Goal: Transaction & Acquisition: Book appointment/travel/reservation

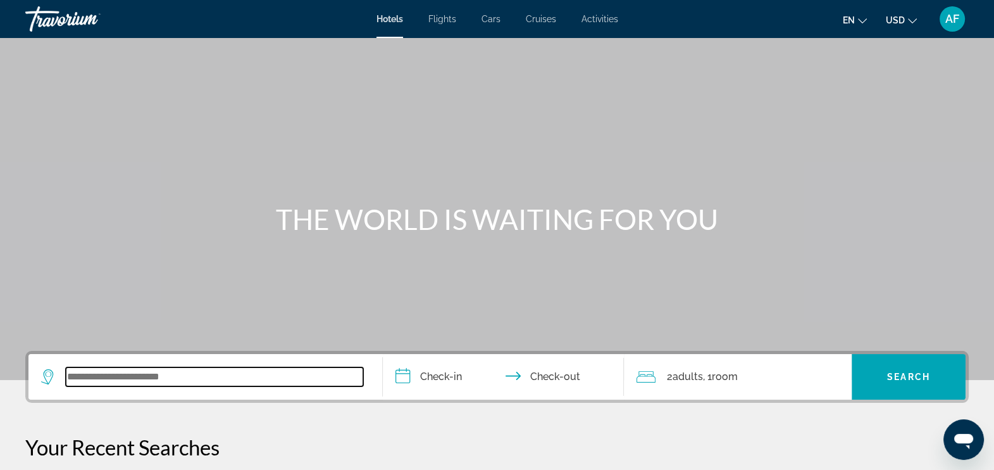
click at [97, 379] on input "Search widget" at bounding box center [215, 376] width 298 height 19
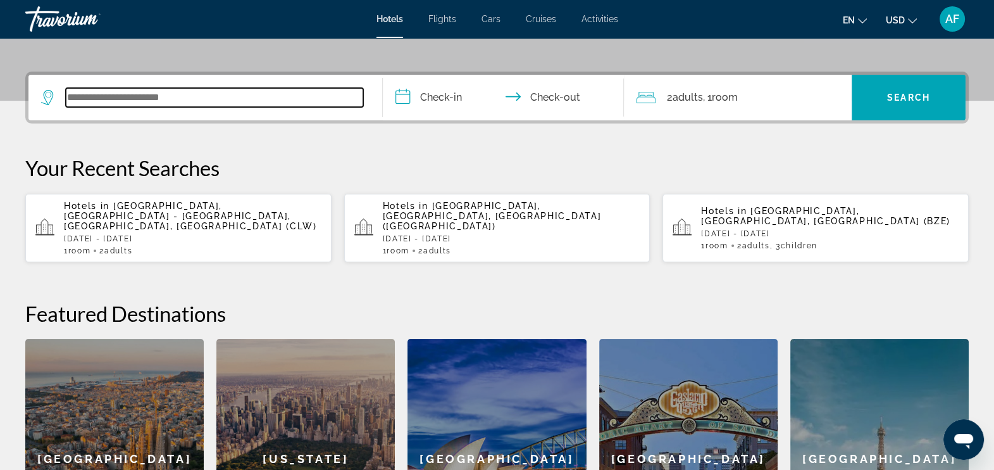
scroll to position [310, 0]
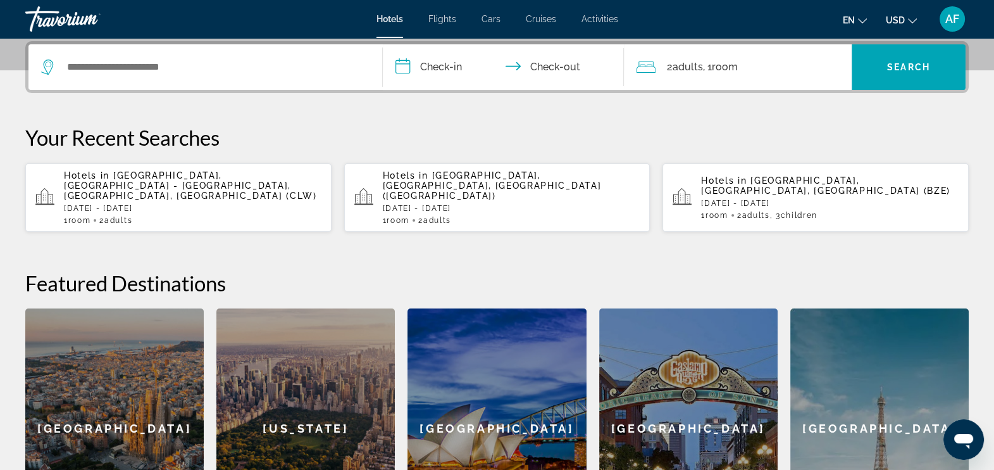
click at [206, 180] on span "[GEOGRAPHIC_DATA], [GEOGRAPHIC_DATA] - [GEOGRAPHIC_DATA], [GEOGRAPHIC_DATA], [G…" at bounding box center [190, 185] width 253 height 30
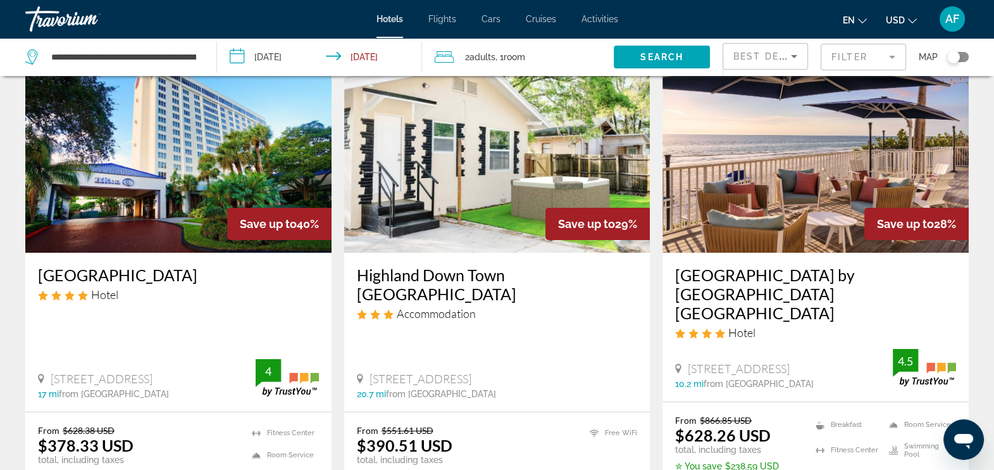
scroll to position [71, 0]
click at [241, 55] on input "**********" at bounding box center [322, 59] width 210 height 42
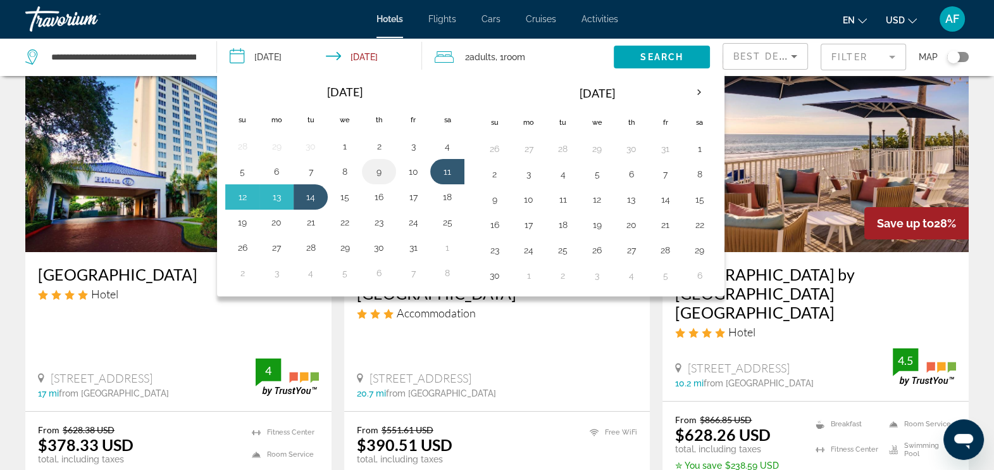
click at [375, 175] on button "9" at bounding box center [379, 172] width 20 height 18
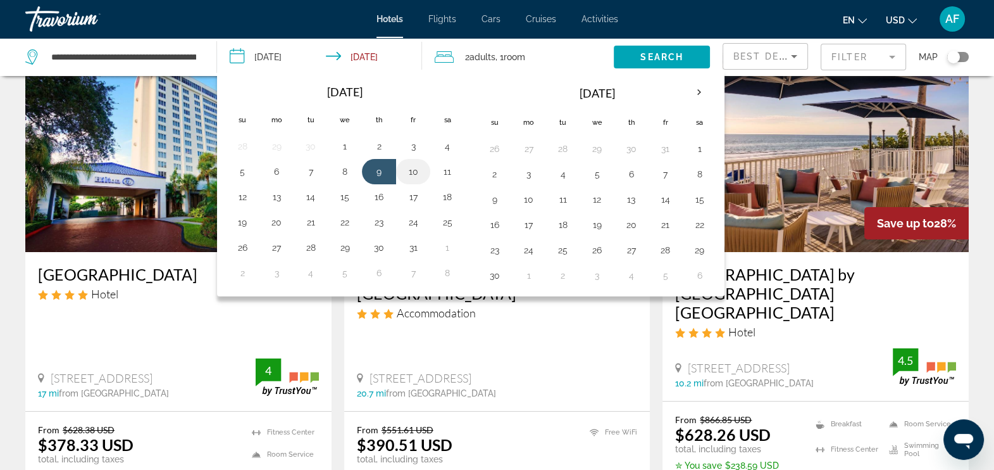
click at [417, 173] on button "10" at bounding box center [413, 172] width 20 height 18
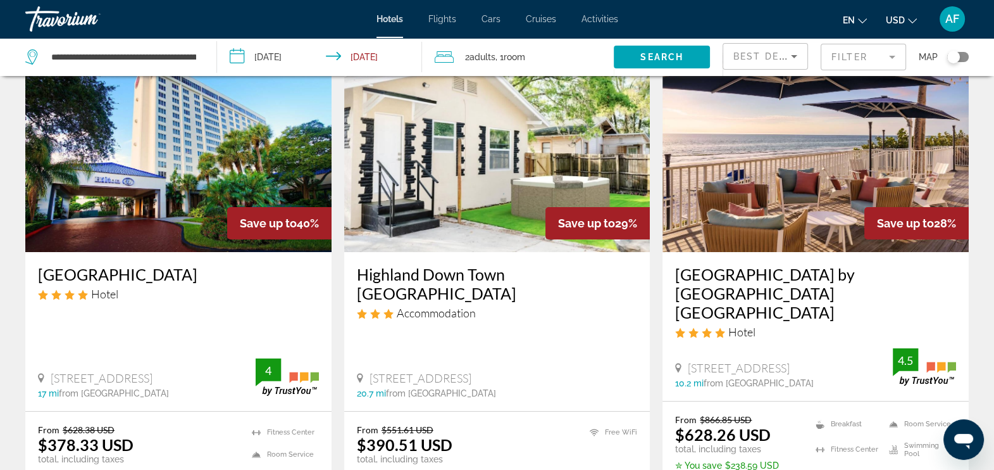
click at [384, 50] on input "**********" at bounding box center [322, 59] width 210 height 42
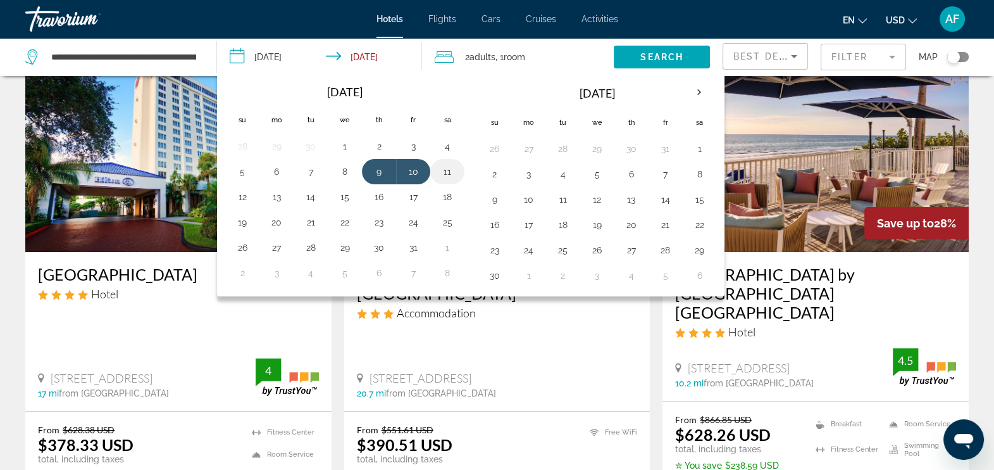
click at [446, 168] on button "11" at bounding box center [447, 172] width 20 height 18
click at [373, 163] on button "9" at bounding box center [379, 172] width 20 height 18
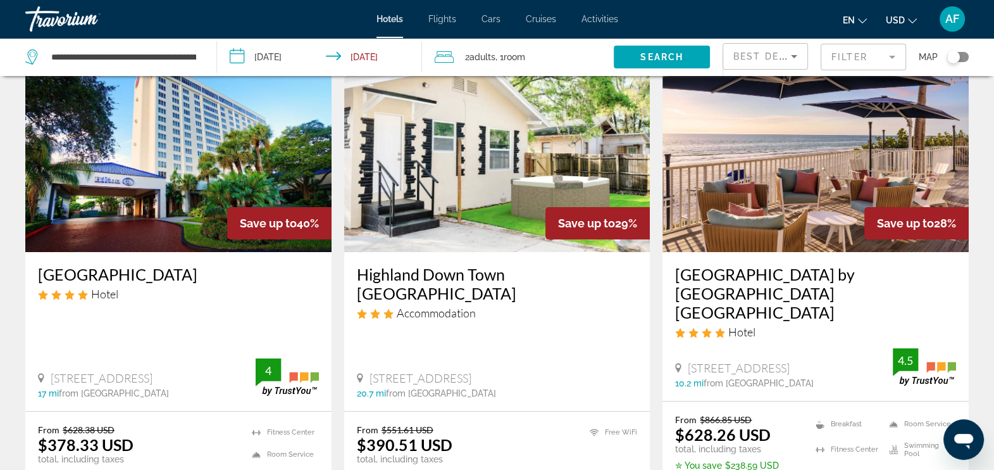
click at [384, 55] on input "**********" at bounding box center [322, 59] width 210 height 42
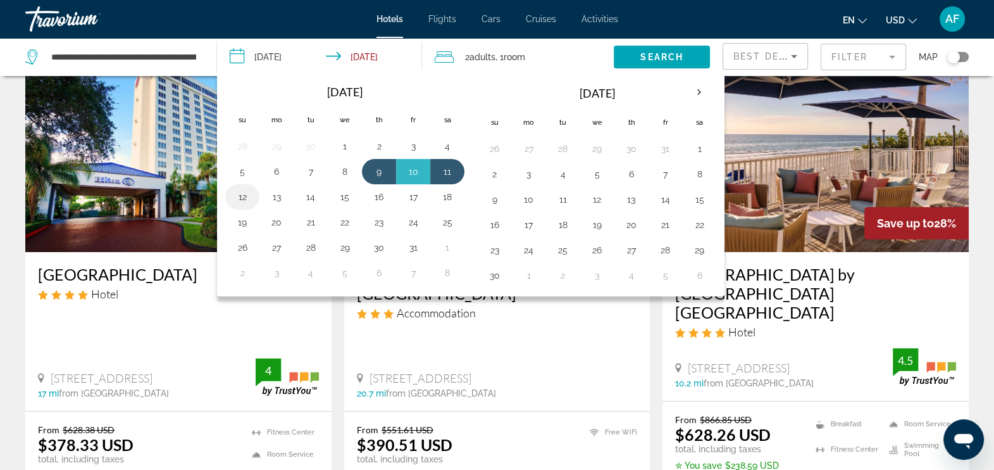
click at [242, 196] on button "12" at bounding box center [242, 197] width 20 height 18
click at [239, 188] on button "12" at bounding box center [242, 197] width 20 height 18
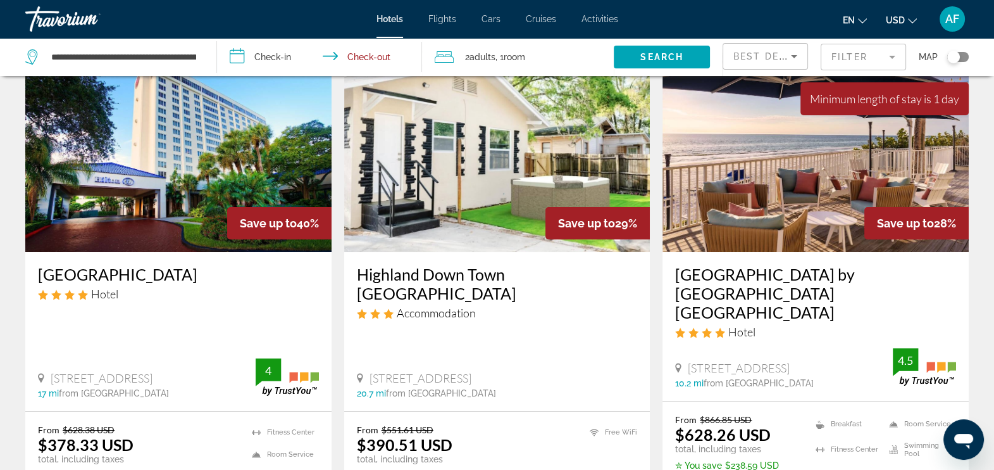
click at [260, 55] on input "**********" at bounding box center [322, 59] width 210 height 42
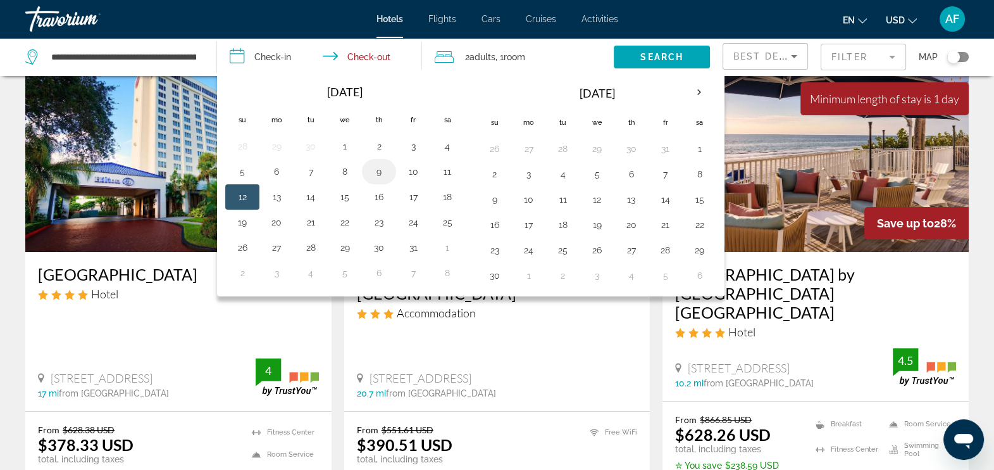
click at [384, 171] on button "9" at bounding box center [379, 172] width 20 height 18
click at [242, 189] on button "12" at bounding box center [242, 197] width 20 height 18
type input "**********"
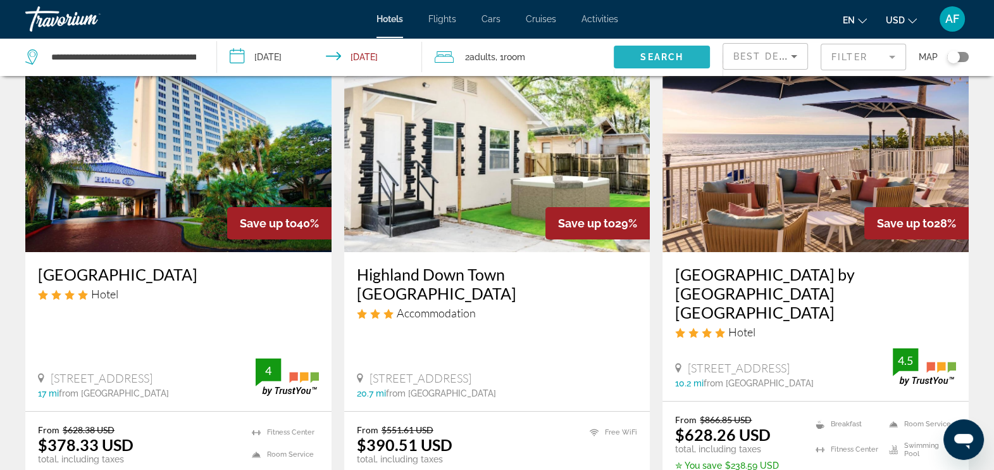
click at [656, 47] on span "Search widget" at bounding box center [662, 57] width 96 height 30
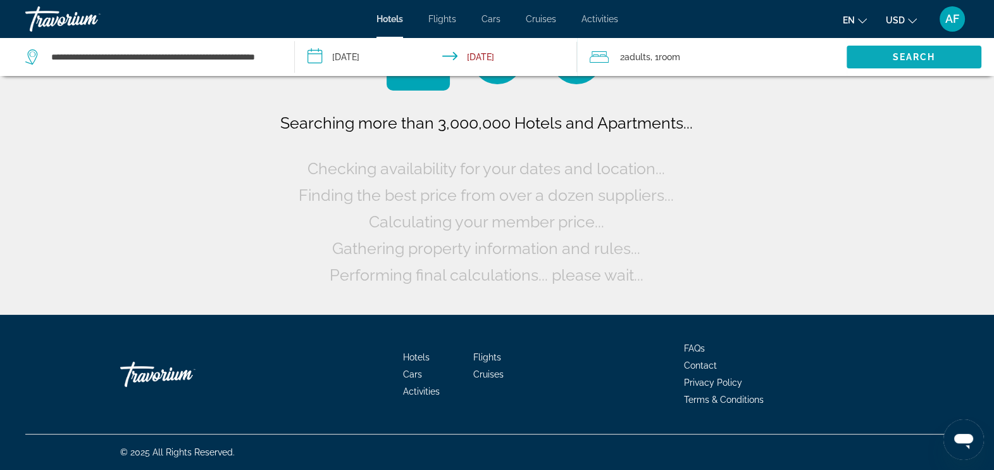
scroll to position [0, 0]
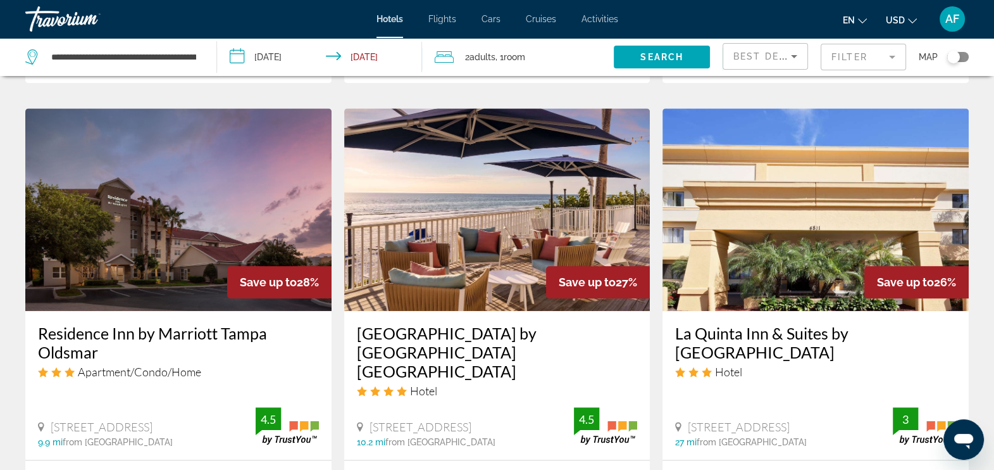
scroll to position [1079, 0]
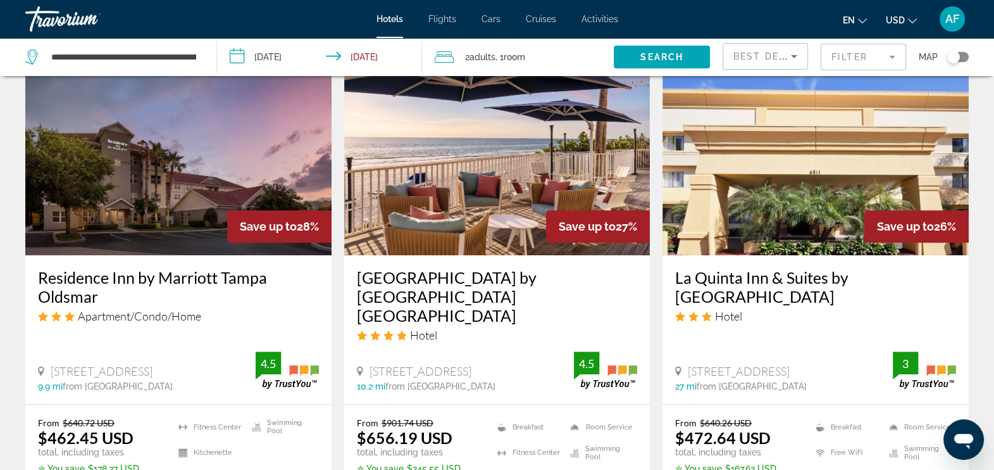
click at [522, 417] on ul "Breakfast [GEOGRAPHIC_DATA] Free WiFi Room Service Swimming Pool" at bounding box center [560, 455] width 156 height 77
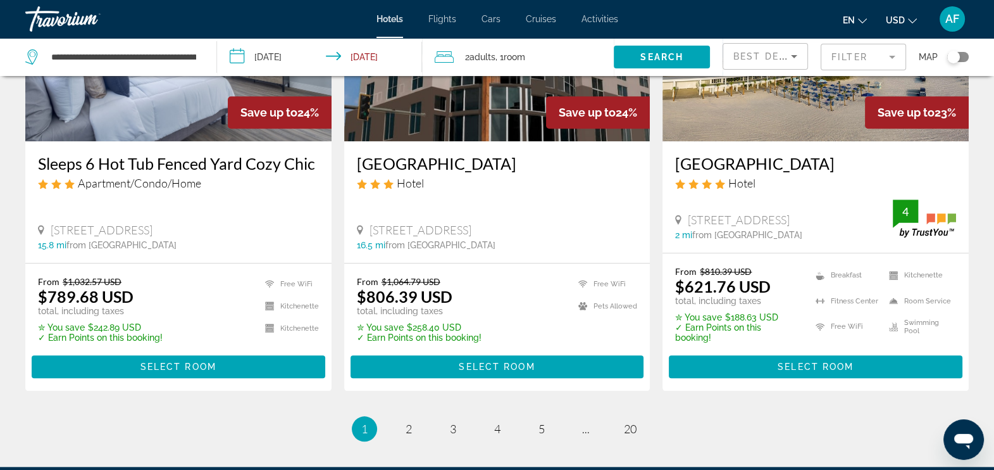
scroll to position [1709, 0]
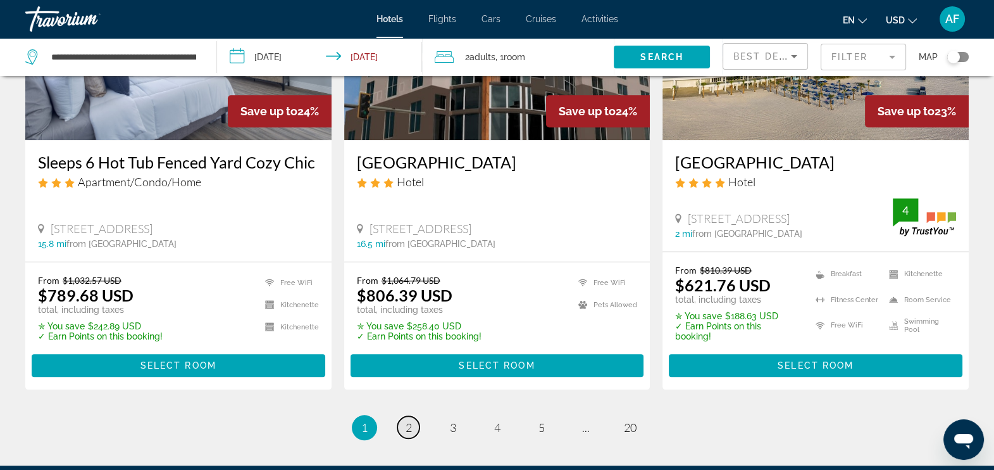
click at [408, 420] on span "2" at bounding box center [409, 427] width 6 height 14
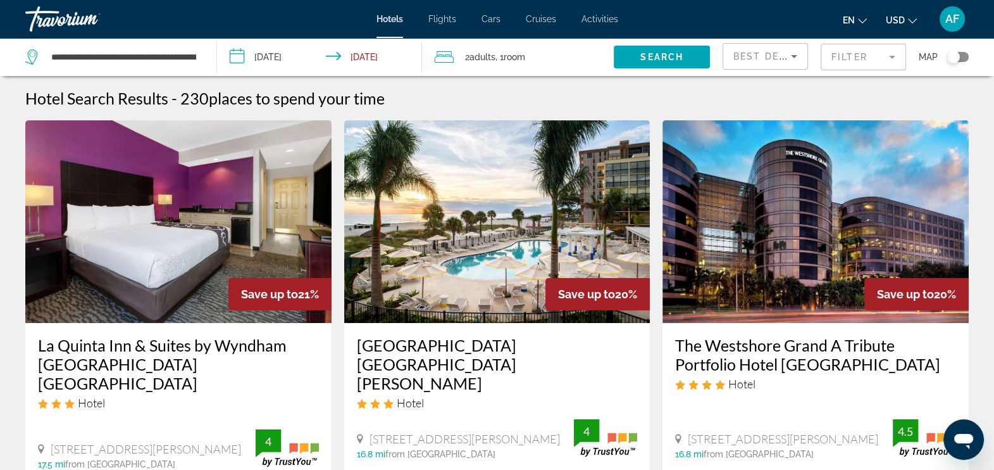
click at [832, 59] on mat-form-field "Filter" at bounding box center [863, 57] width 85 height 27
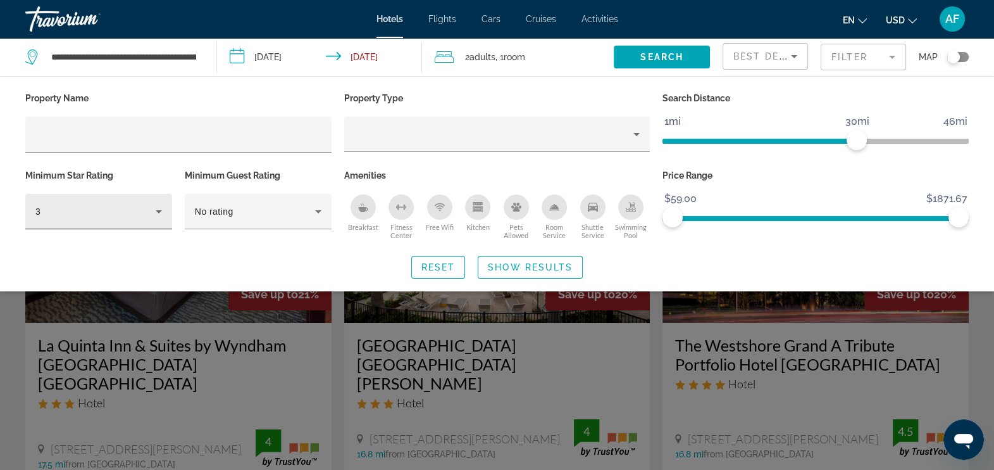
click at [161, 220] on div "3" at bounding box center [98, 211] width 147 height 35
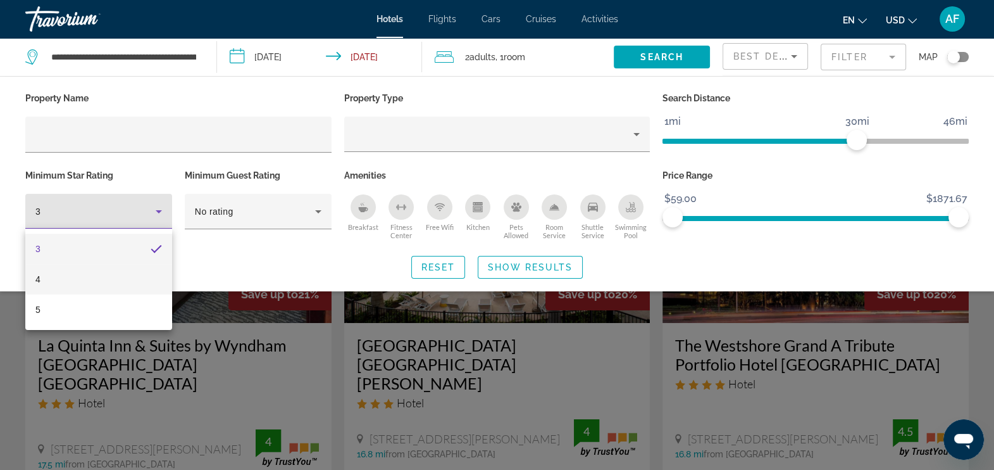
click at [85, 279] on mat-option "4" at bounding box center [98, 279] width 147 height 30
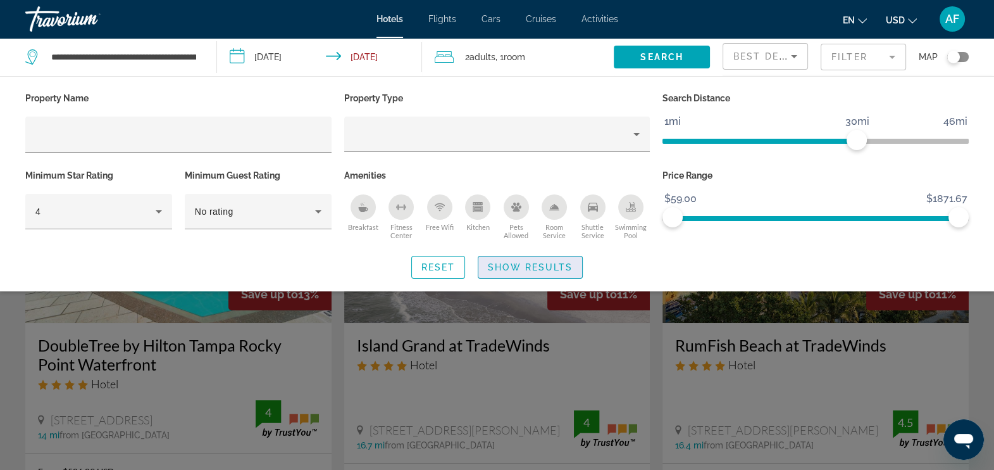
click at [502, 273] on span "Search widget" at bounding box center [531, 267] width 104 height 30
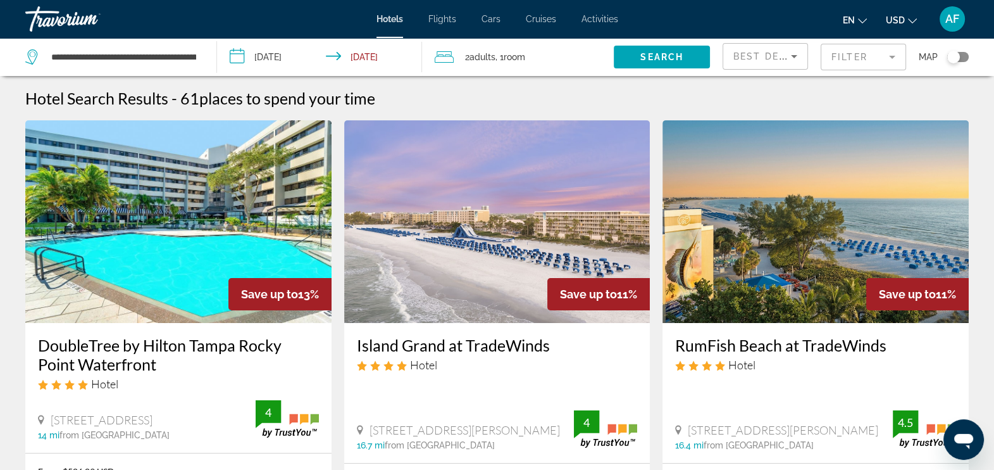
click at [279, 211] on img "Main content" at bounding box center [178, 221] width 306 height 203
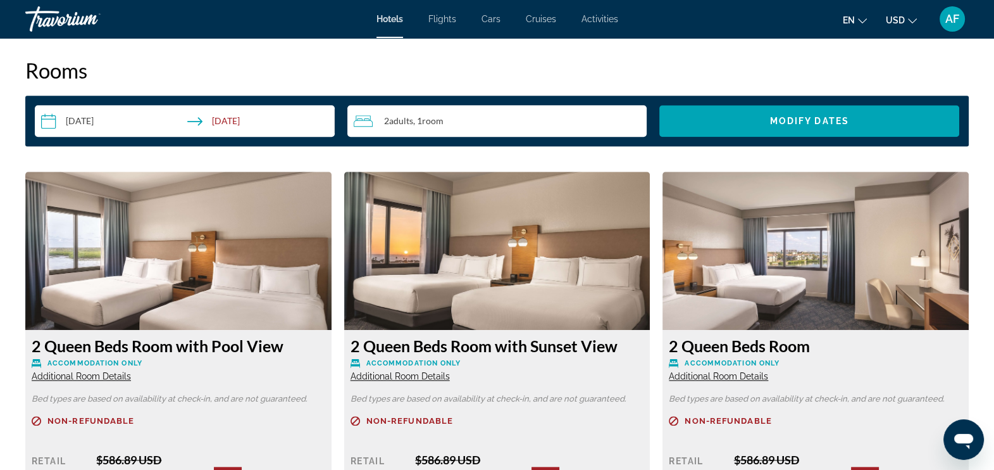
scroll to position [1625, 0]
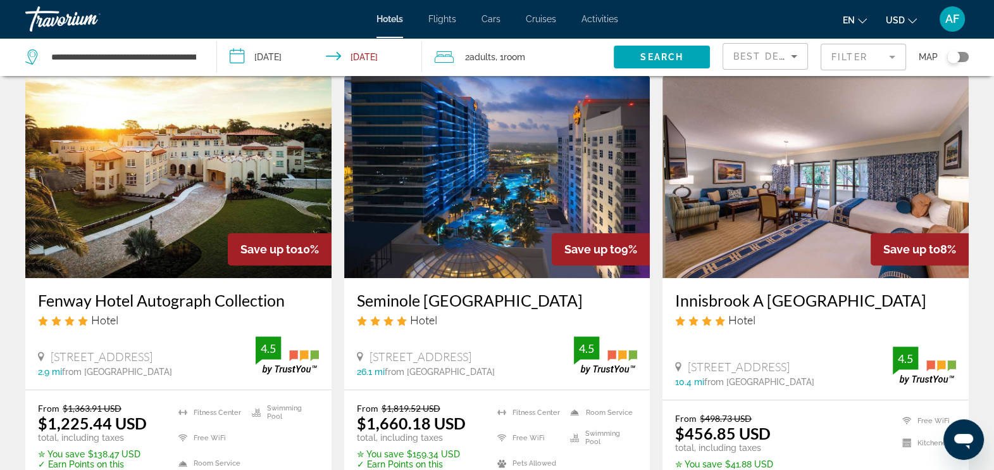
scroll to position [542, 0]
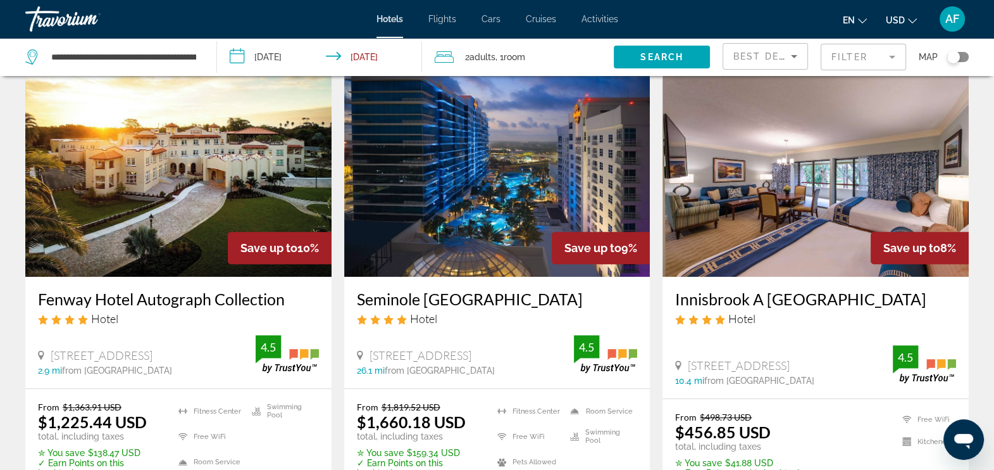
click at [736, 215] on img "Main content" at bounding box center [816, 175] width 306 height 203
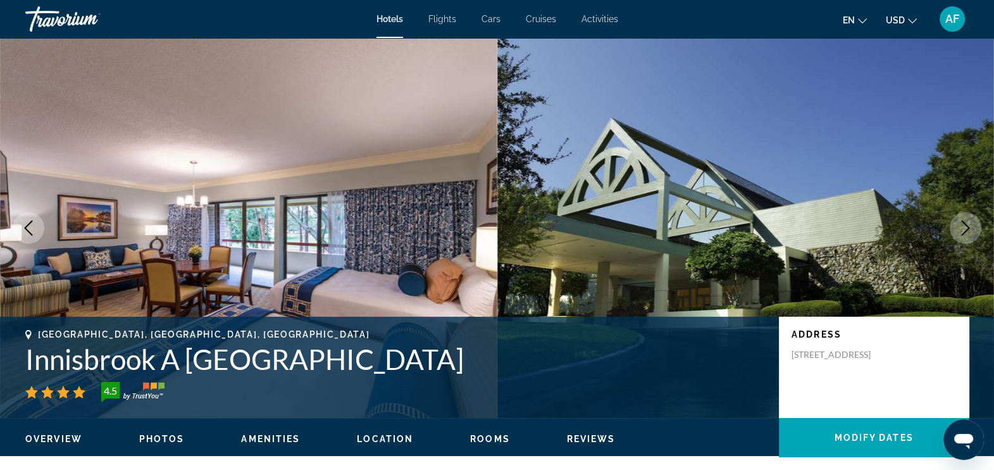
drag, startPoint x: 736, startPoint y: 215, endPoint x: 725, endPoint y: 188, distance: 28.5
click at [725, 188] on img "Main content" at bounding box center [747, 228] width 498 height 380
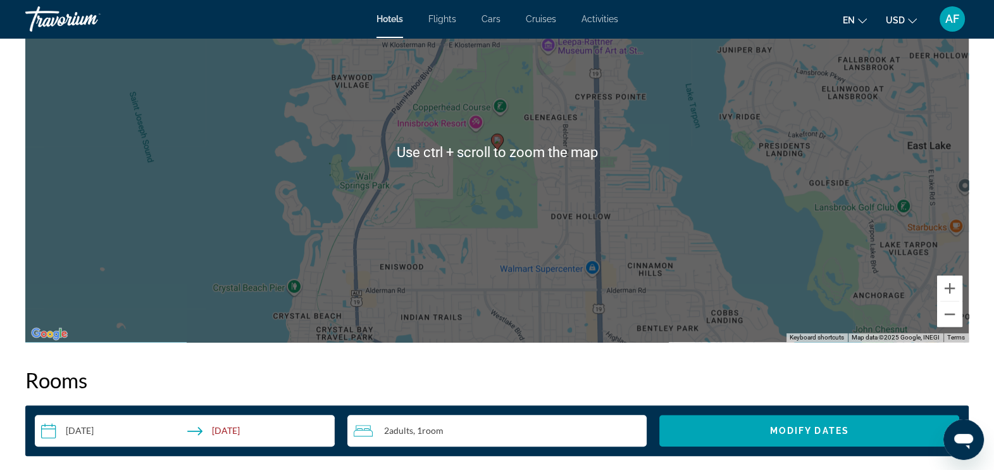
scroll to position [1339, 0]
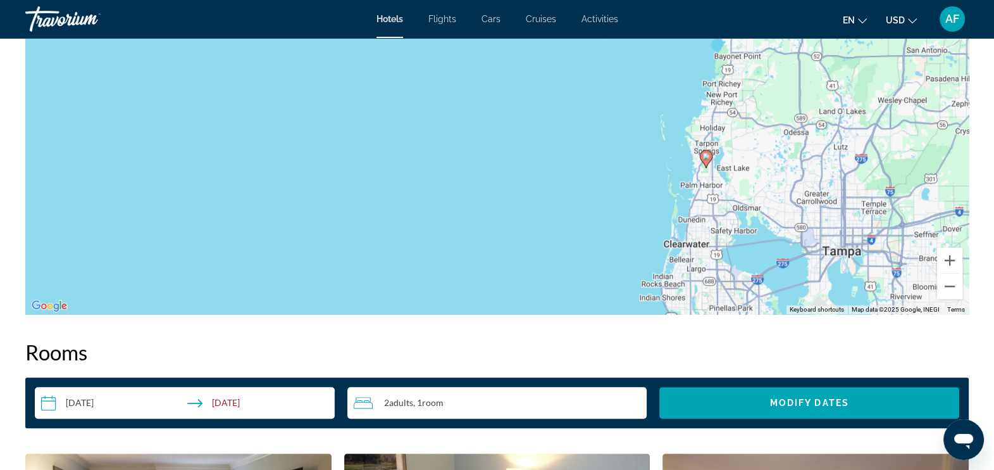
drag, startPoint x: 754, startPoint y: 142, endPoint x: 722, endPoint y: 179, distance: 49.0
click at [722, 179] on div "To activate drag with keyboard, press Alt + Enter. Once in keyboard drag state,…" at bounding box center [497, 124] width 944 height 380
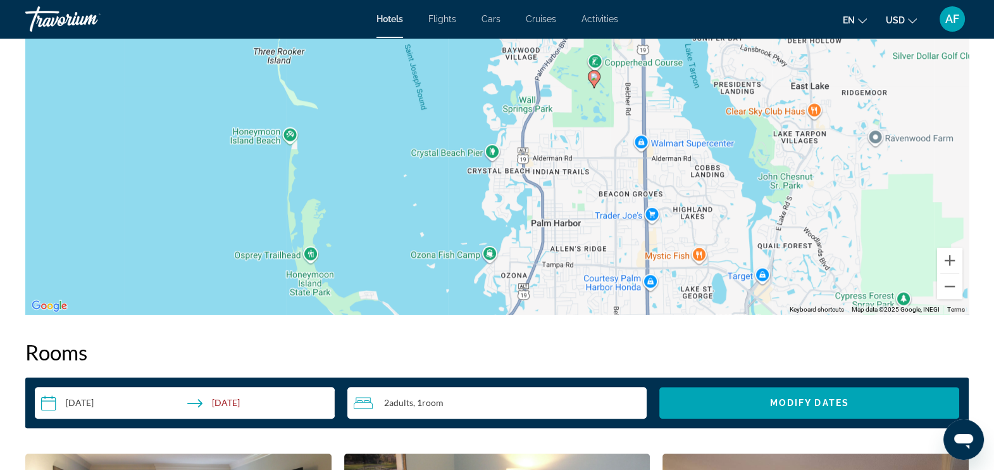
click at [734, 143] on div "To activate drag with keyboard, press Alt + Enter. Once in keyboard drag state,…" at bounding box center [497, 124] width 944 height 380
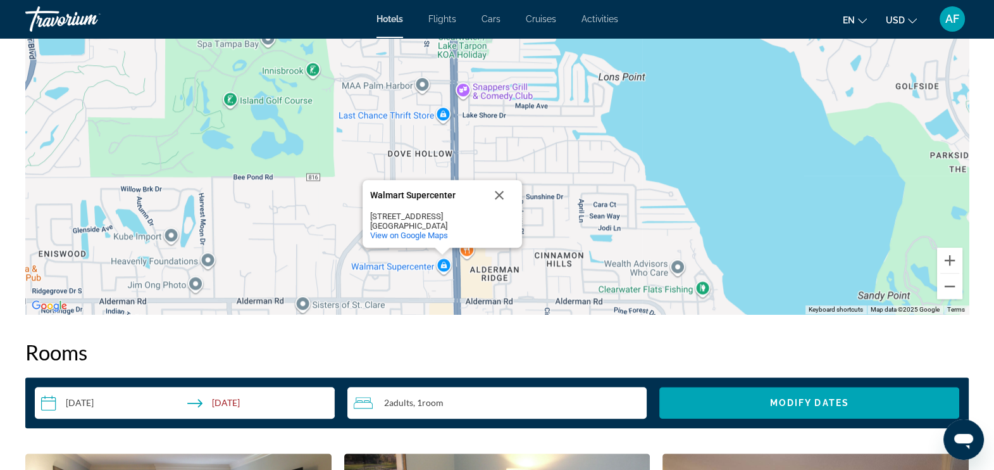
drag, startPoint x: 551, startPoint y: 88, endPoint x: 683, endPoint y: 242, distance: 203.0
click at [683, 242] on div "To activate drag with keyboard, press Alt + Enter. Once in keyboard drag state,…" at bounding box center [497, 124] width 944 height 380
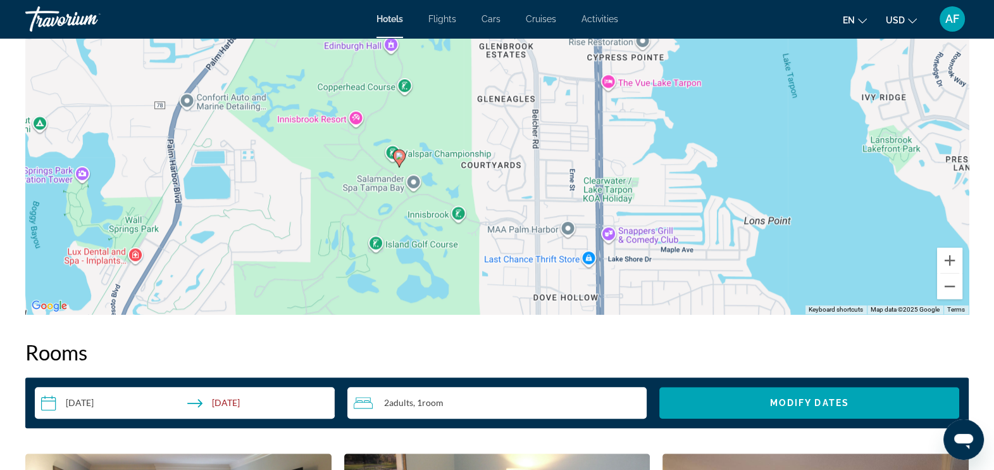
drag, startPoint x: 475, startPoint y: 168, endPoint x: 551, endPoint y: 229, distance: 97.3
click at [551, 229] on div "To activate drag with keyboard, press Alt + Enter. Once in keyboard drag state,…" at bounding box center [497, 124] width 944 height 380
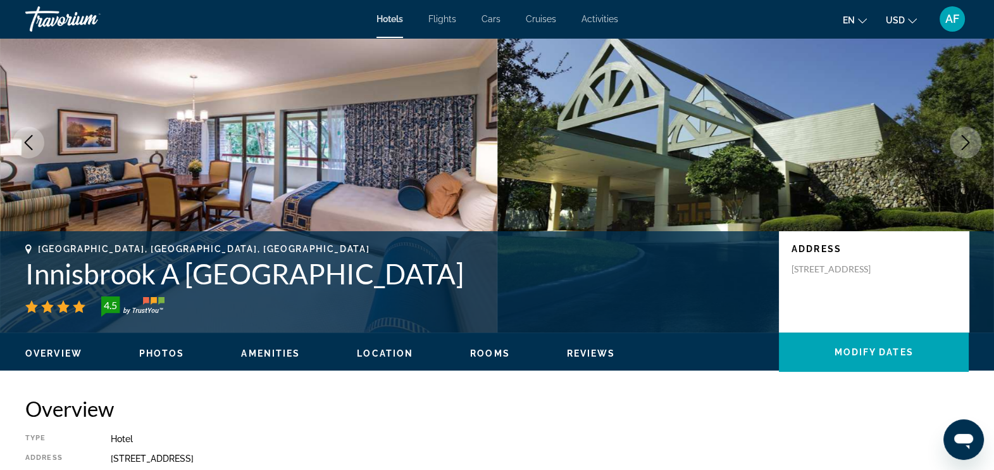
scroll to position [0, 0]
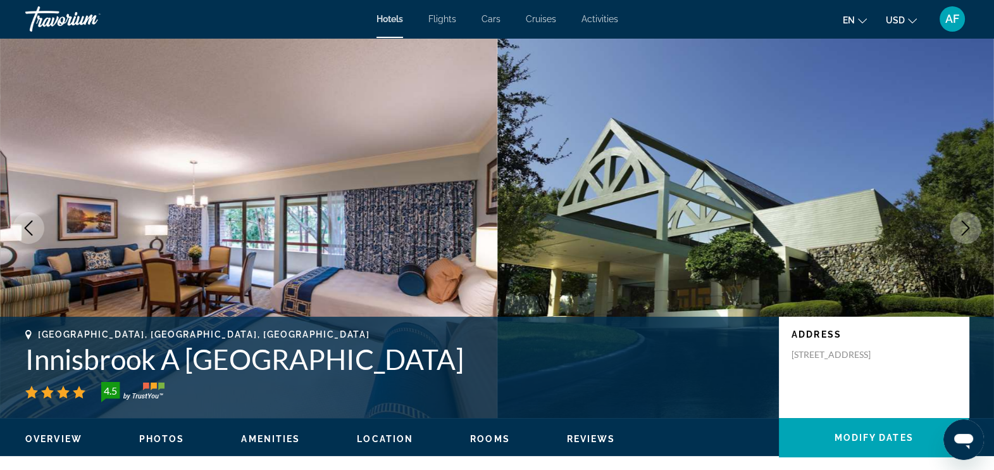
click at [479, 435] on span "Rooms" at bounding box center [490, 439] width 40 height 10
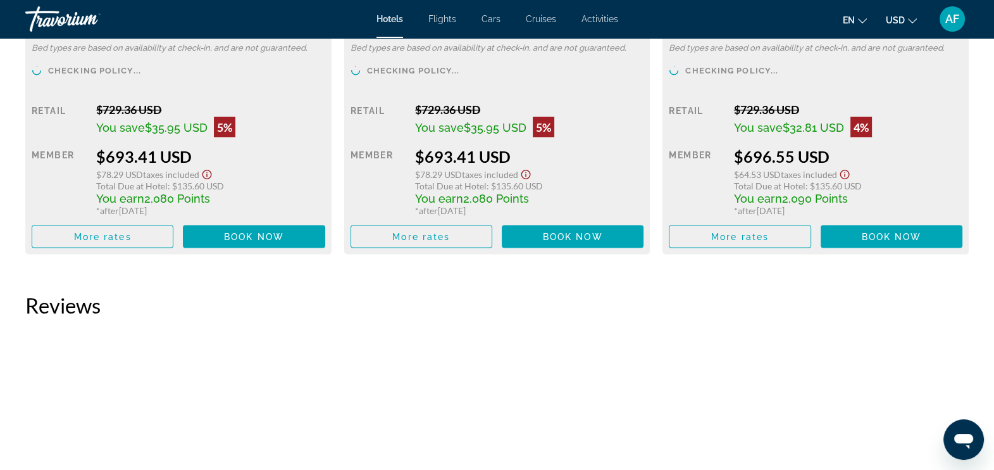
scroll to position [2870, 0]
